Goal: Task Accomplishment & Management: Manage account settings

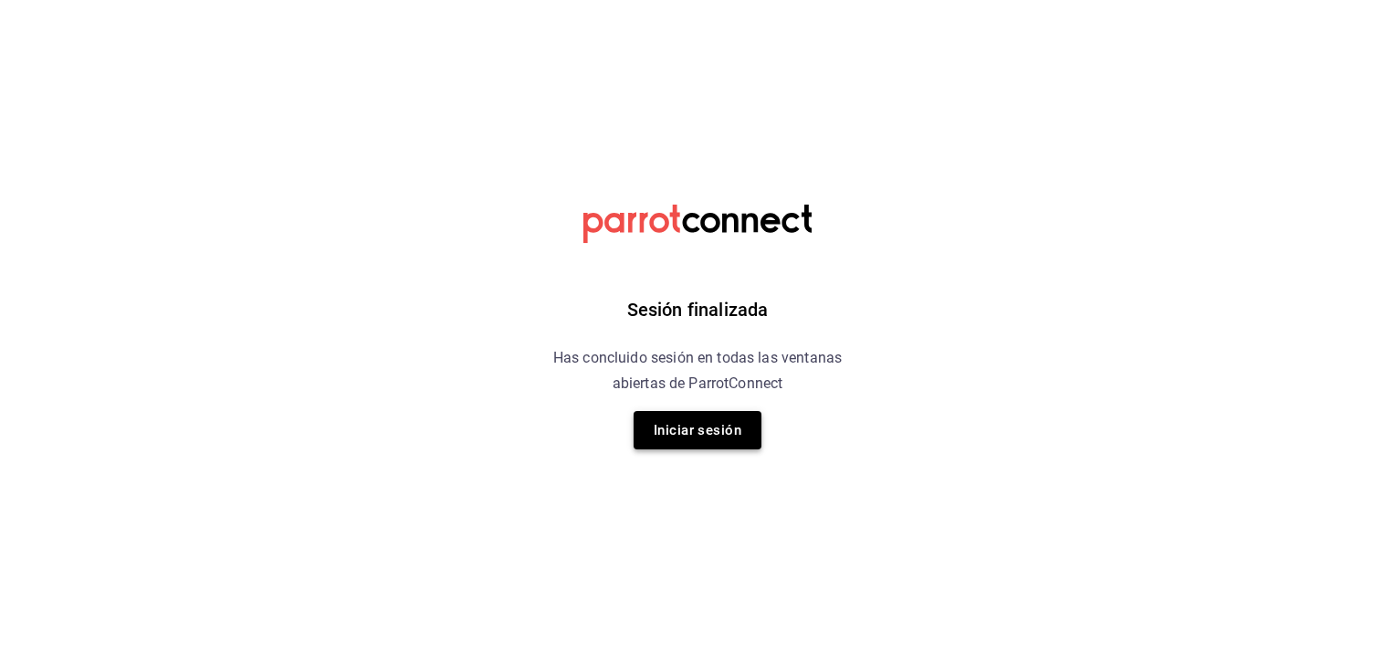
click at [687, 435] on button "Iniciar sesión" at bounding box center [698, 430] width 128 height 38
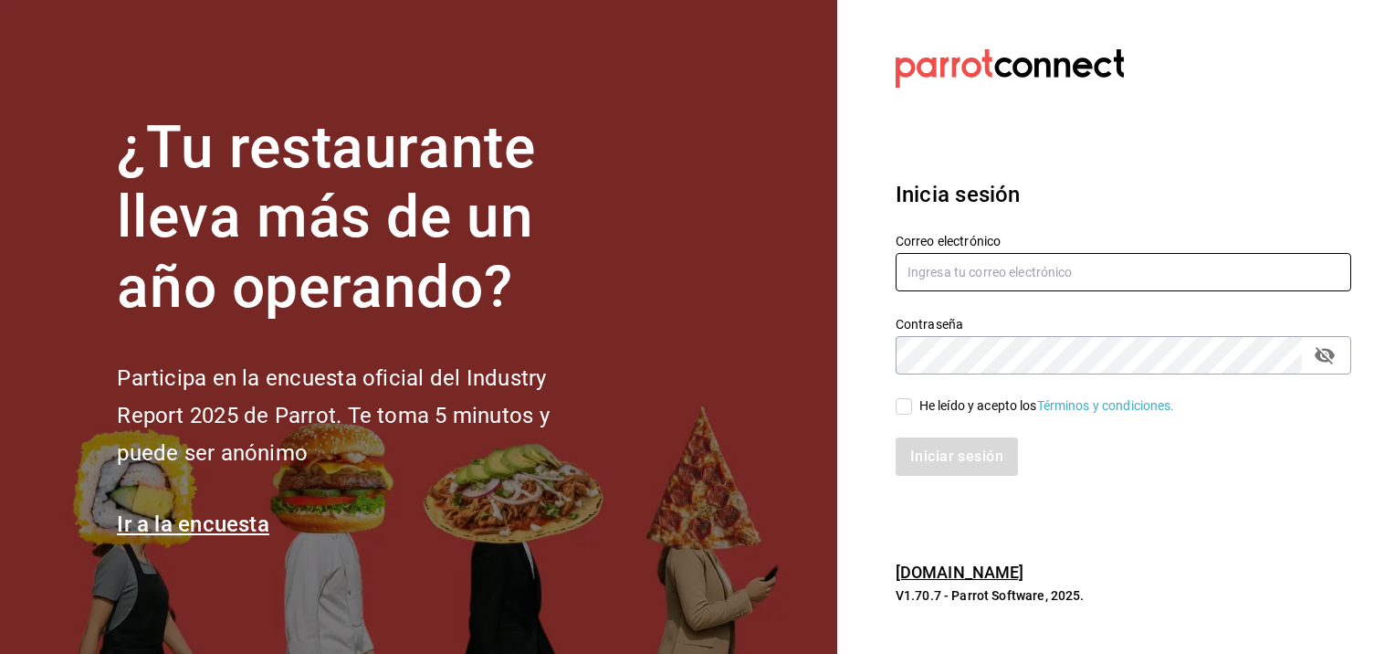
type input "[EMAIL_ADDRESS][DOMAIN_NAME]"
click at [901, 409] on input "He leído y acepto los Términos y condiciones." at bounding box center [904, 406] width 16 height 16
checkbox input "true"
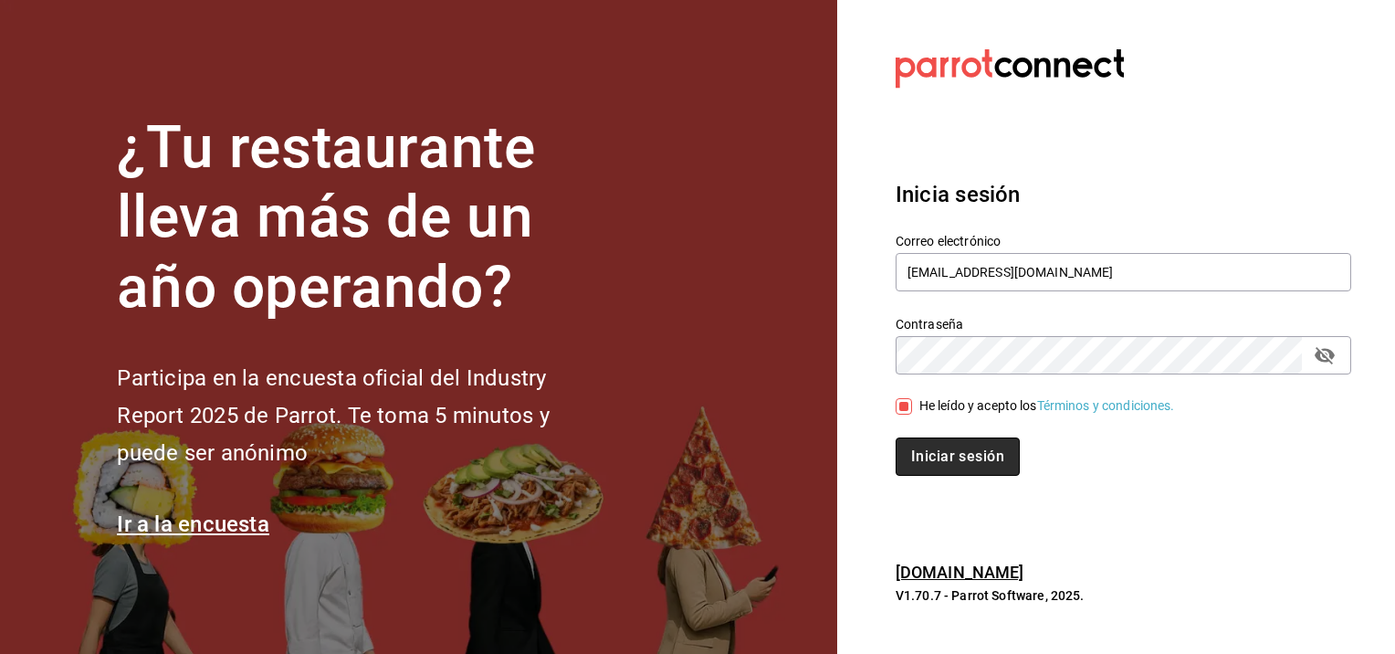
click at [946, 459] on button "Iniciar sesión" at bounding box center [958, 456] width 124 height 38
